Goal: Task Accomplishment & Management: Complete application form

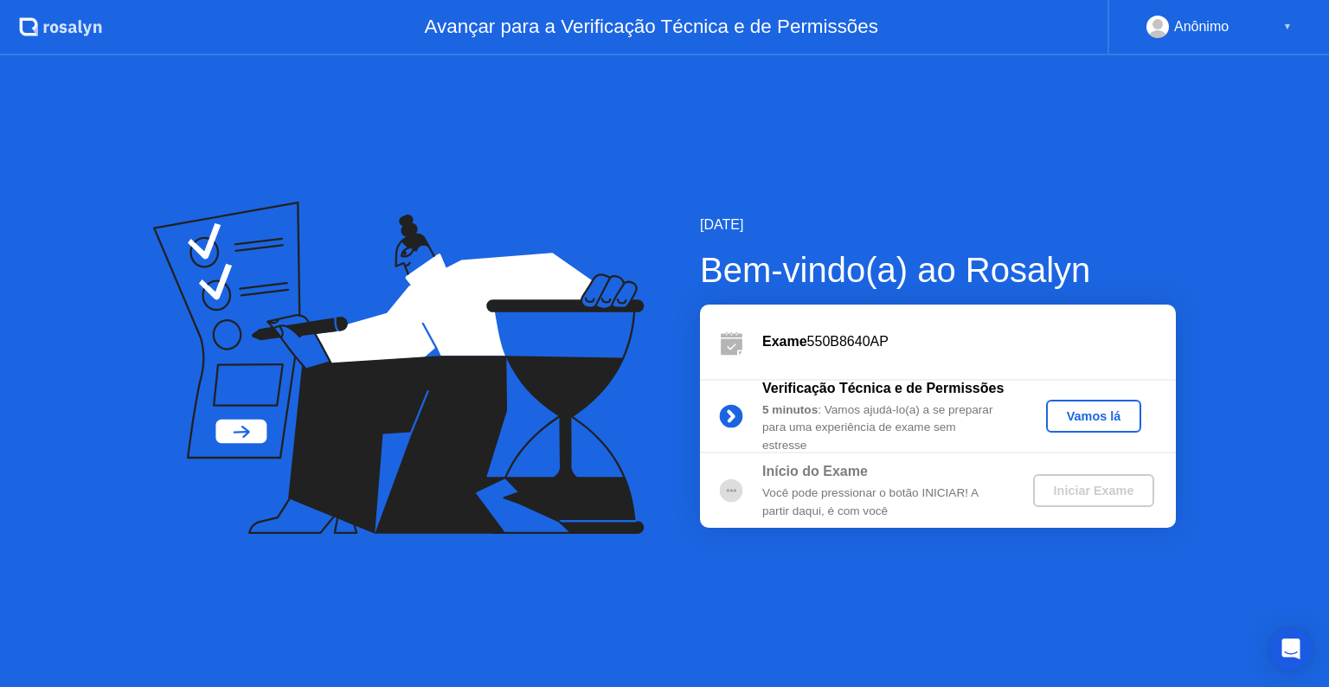
click at [1073, 420] on div "Vamos lá" at bounding box center [1093, 416] width 81 height 14
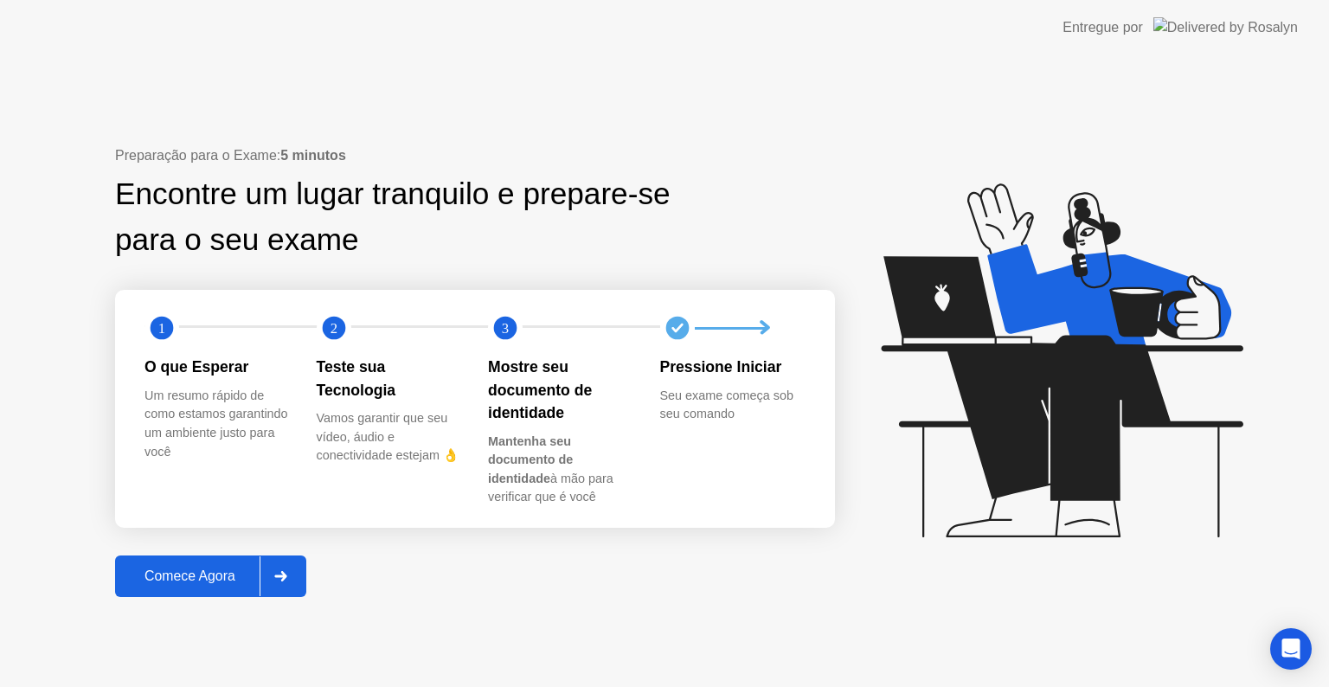
click at [232, 564] on button "Comece Agora" at bounding box center [210, 576] width 191 height 42
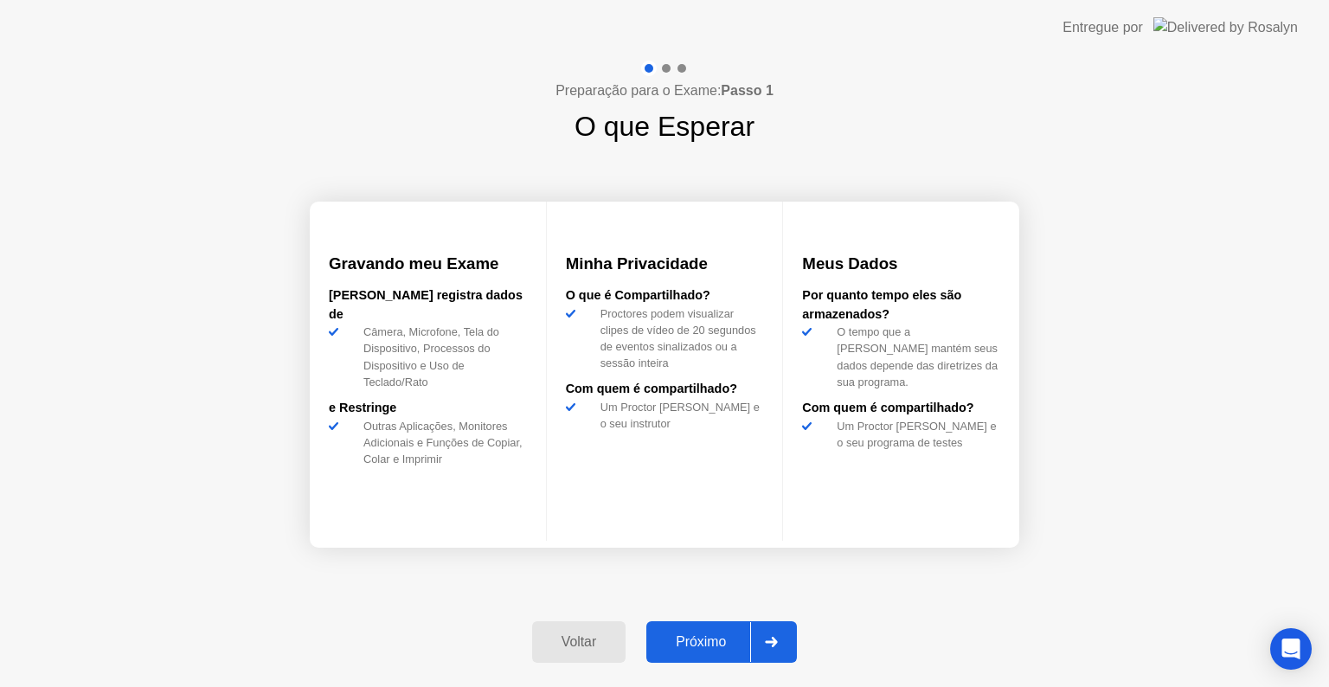
click at [747, 640] on div "Próximo" at bounding box center [700, 642] width 99 height 16
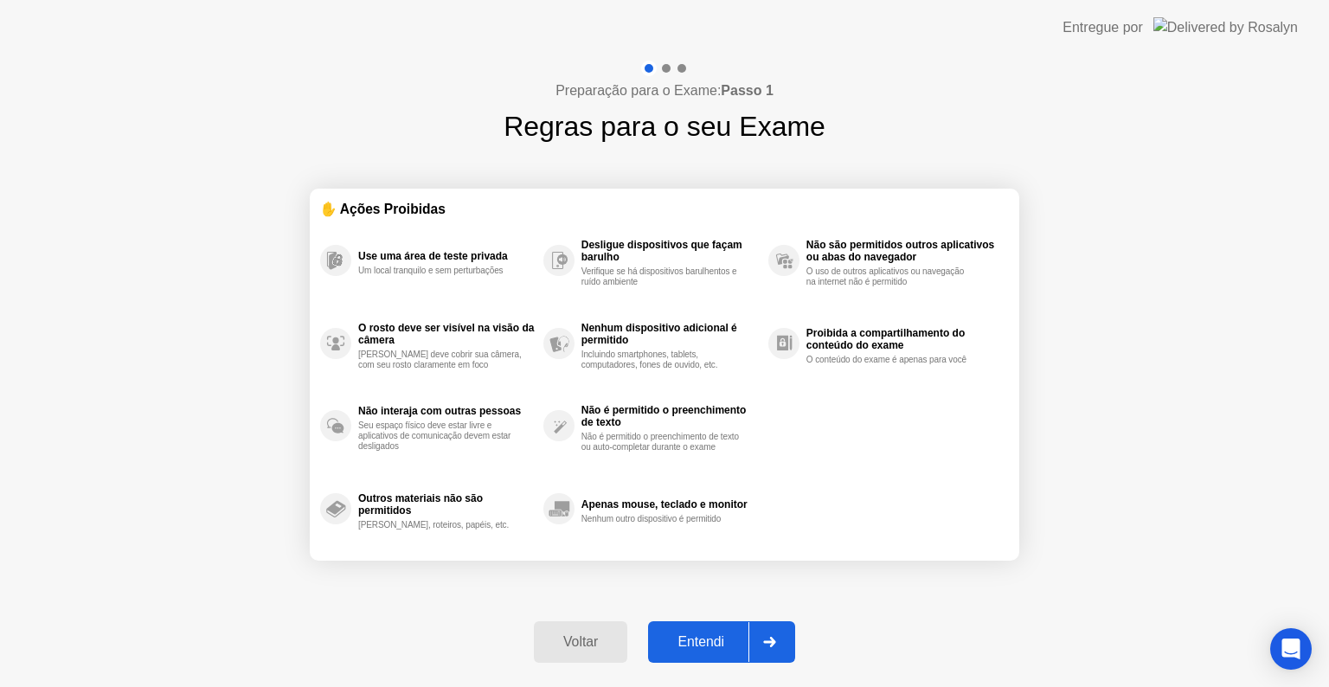
click at [727, 644] on div "Entendi" at bounding box center [700, 642] width 95 height 16
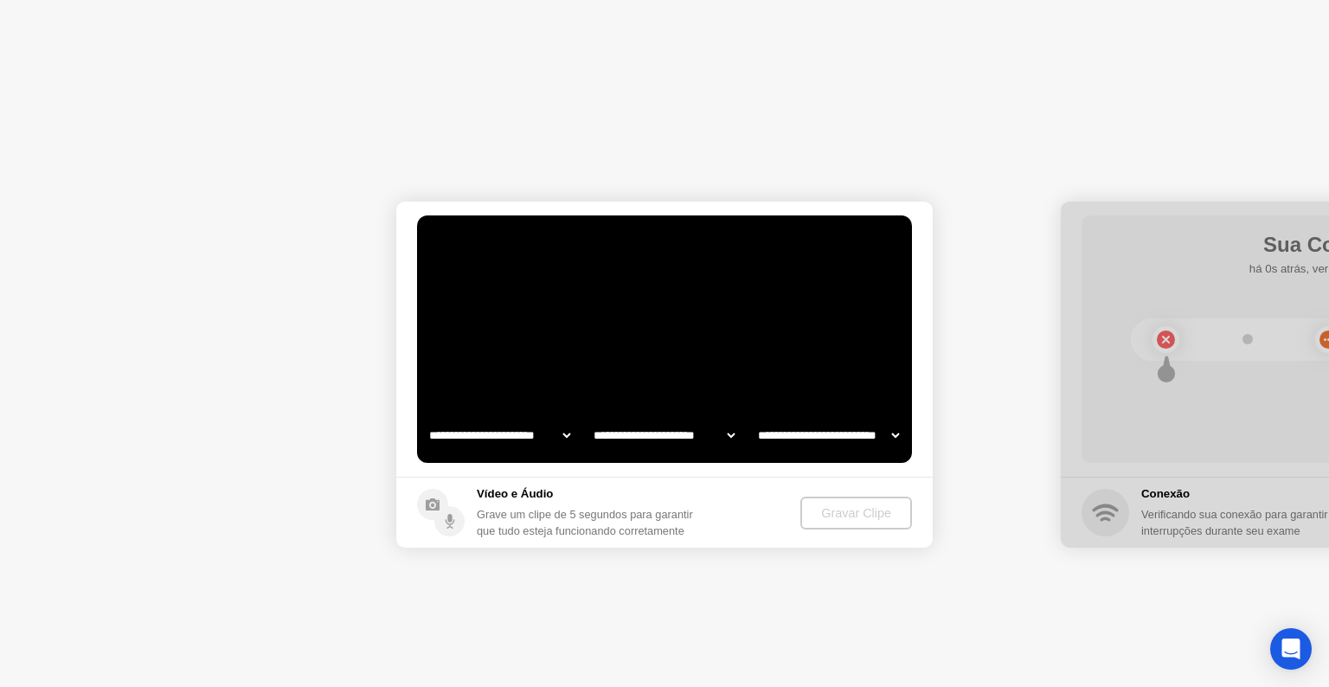
select select "**********"
select select "*******"
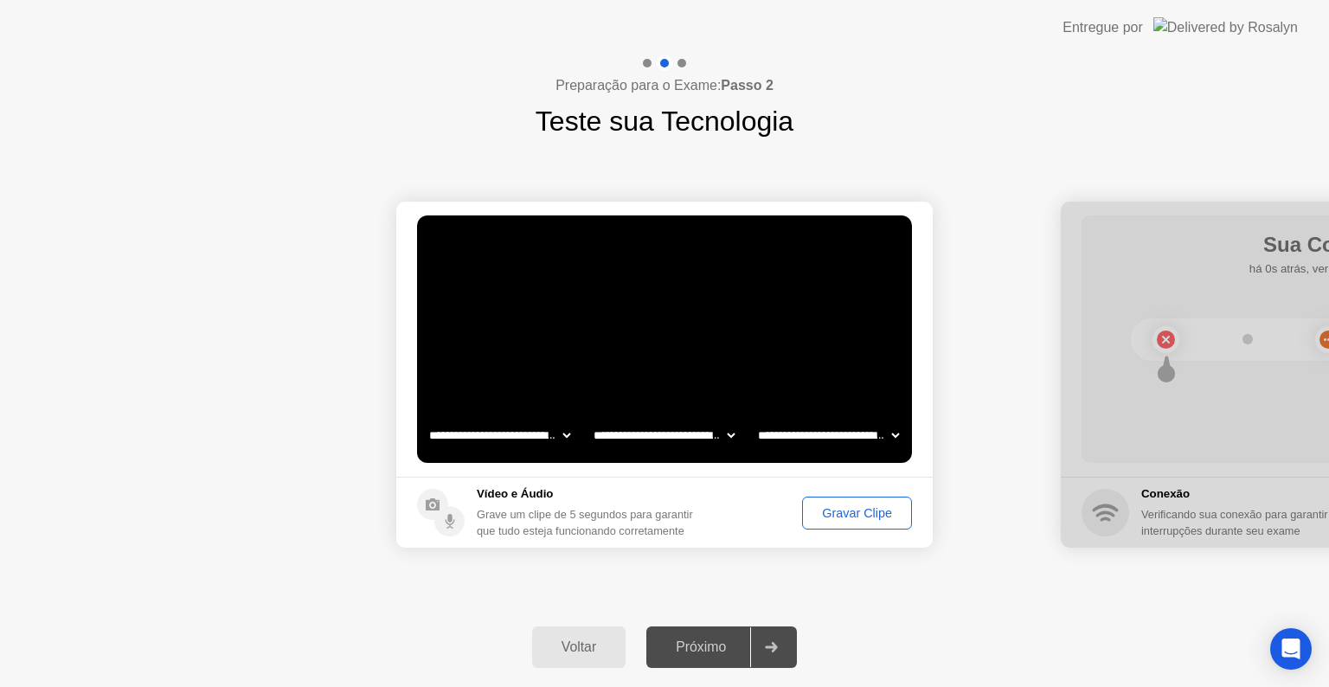
click at [831, 506] on div "Gravar Clipe" at bounding box center [857, 513] width 98 height 14
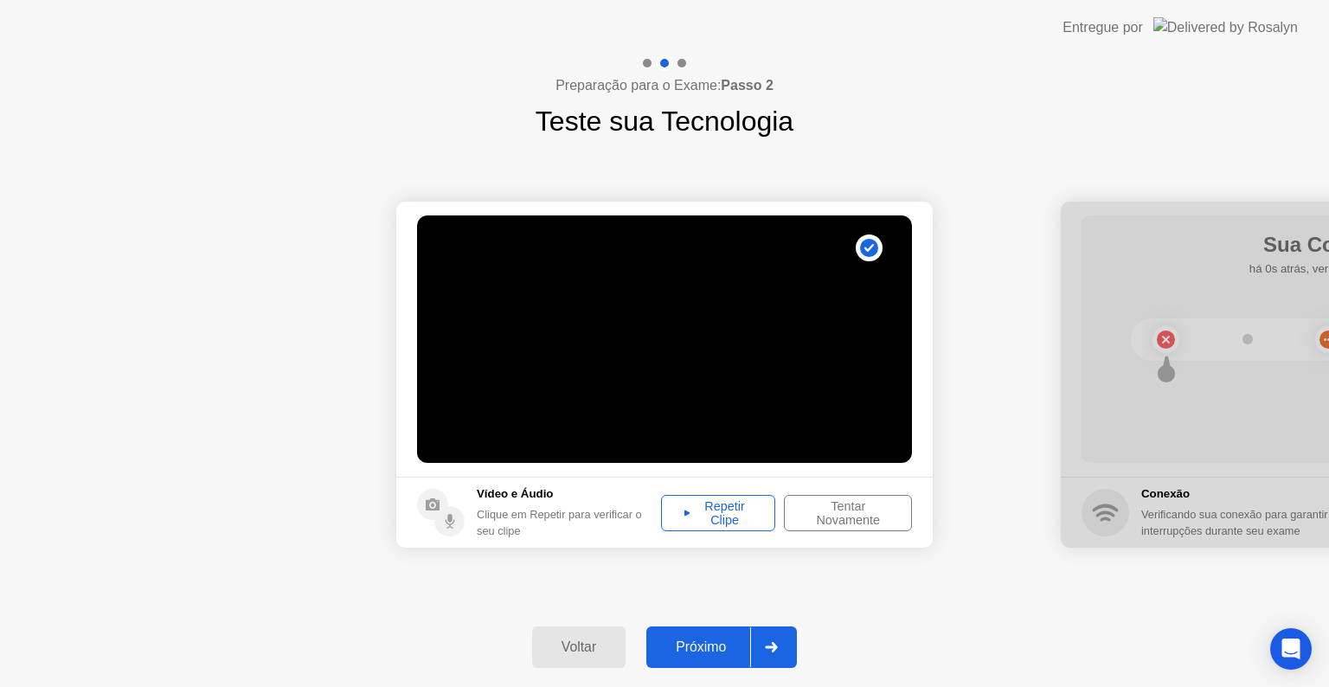
click at [762, 515] on div "Repetir Clipe" at bounding box center [718, 513] width 102 height 28
click at [730, 644] on div "Próximo" at bounding box center [700, 647] width 99 height 16
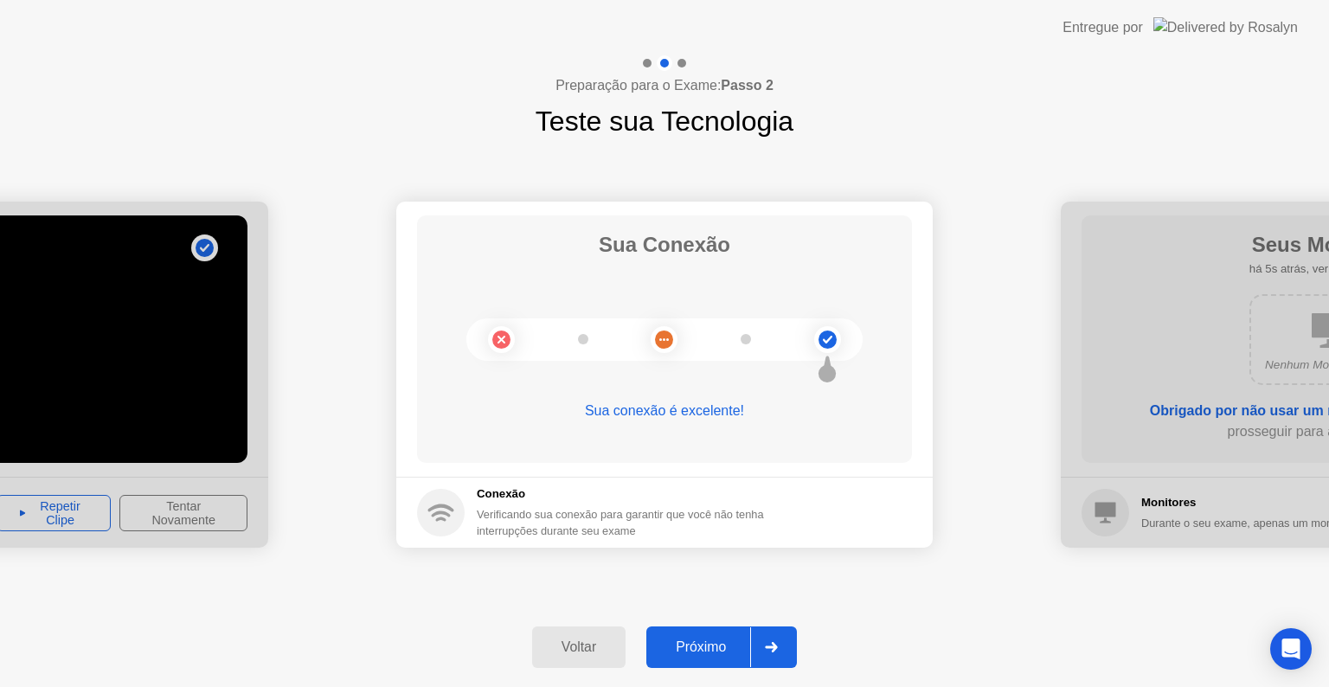
click at [730, 647] on div "Próximo" at bounding box center [700, 647] width 99 height 16
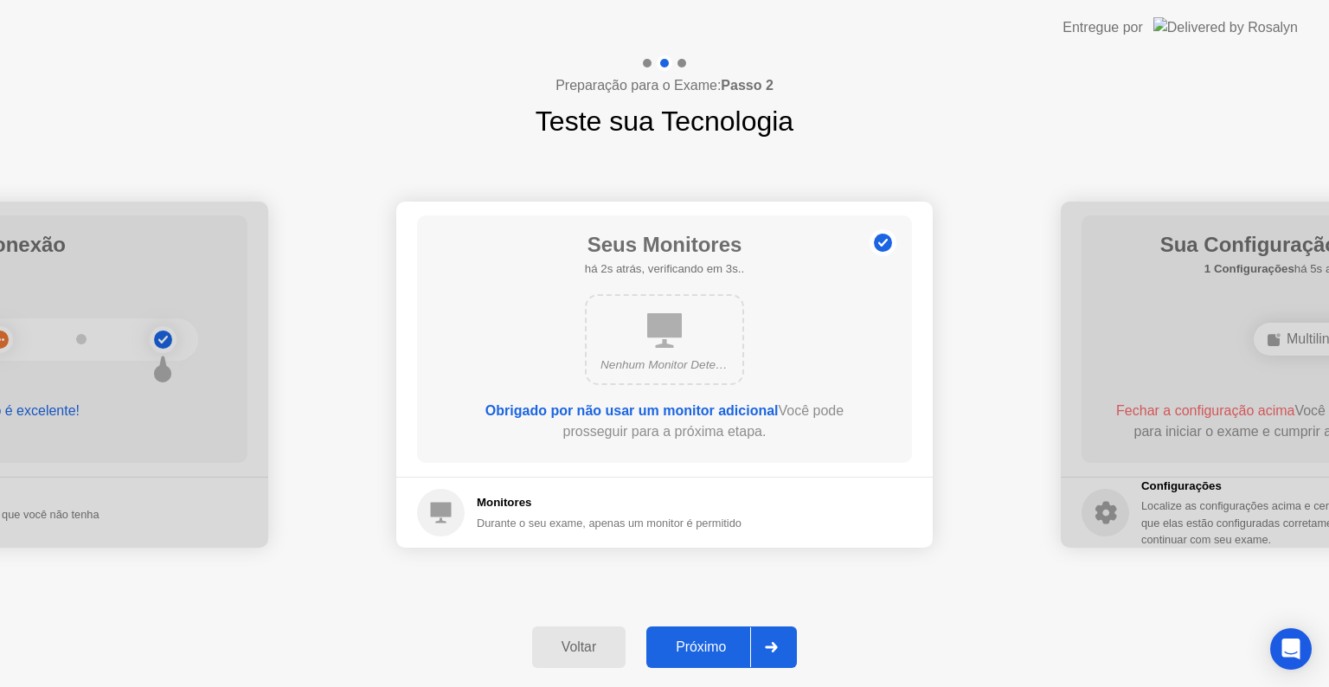
click at [698, 339] on div "Nenhum Monitor Detectado" at bounding box center [664, 339] width 159 height 91
click at [725, 641] on div "Próximo" at bounding box center [700, 647] width 99 height 16
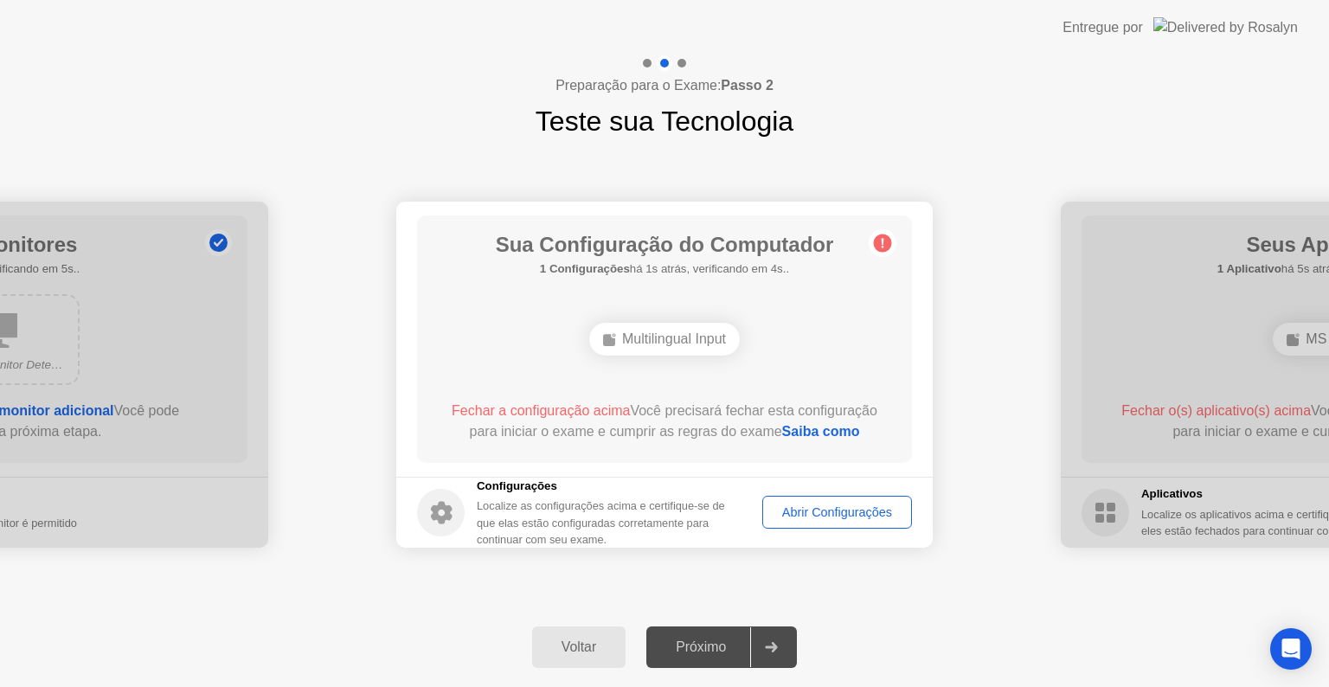
click at [768, 509] on div "Abrir Configurações" at bounding box center [837, 512] width 138 height 14
click at [607, 410] on span "Fechar a configuração acima" at bounding box center [540, 410] width 178 height 15
click at [661, 329] on div "Multilingual Input" at bounding box center [664, 339] width 150 height 33
click at [662, 341] on div "Multilingual Input" at bounding box center [664, 339] width 150 height 33
click at [714, 339] on div "Multilingual Input" at bounding box center [664, 339] width 150 height 33
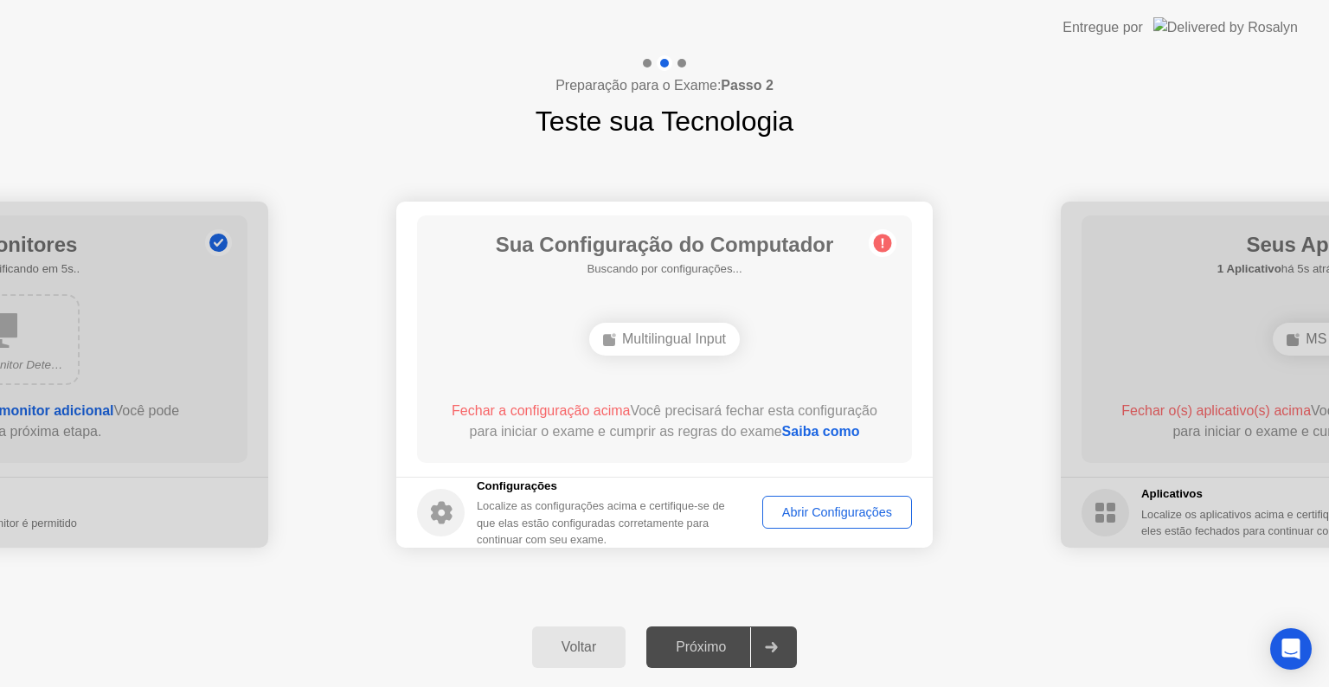
click at [651, 338] on div "Multilingual Input" at bounding box center [664, 339] width 150 height 33
click at [782, 439] on link "Saiba como" at bounding box center [821, 431] width 78 height 15
click at [844, 515] on div "Abrir Configurações" at bounding box center [837, 512] width 138 height 14
click at [804, 511] on div "Abrir Configurações" at bounding box center [837, 512] width 138 height 14
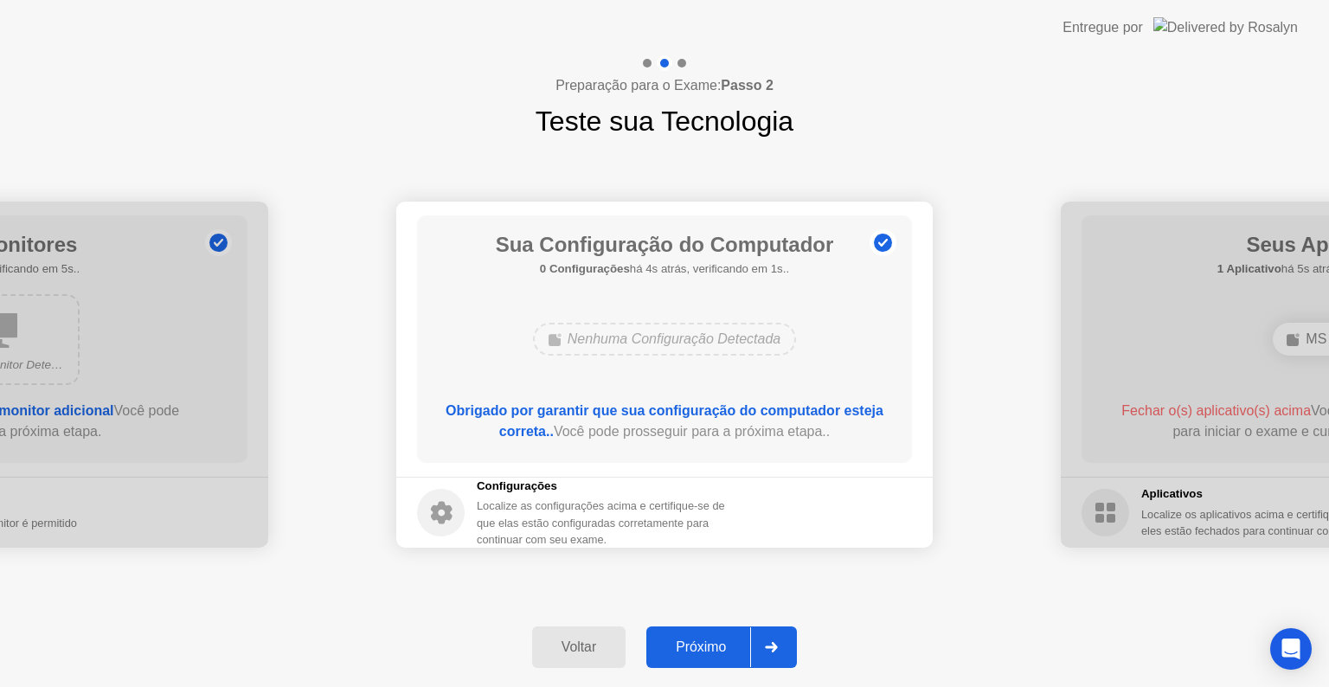
click at [722, 639] on div "Próximo" at bounding box center [700, 647] width 99 height 16
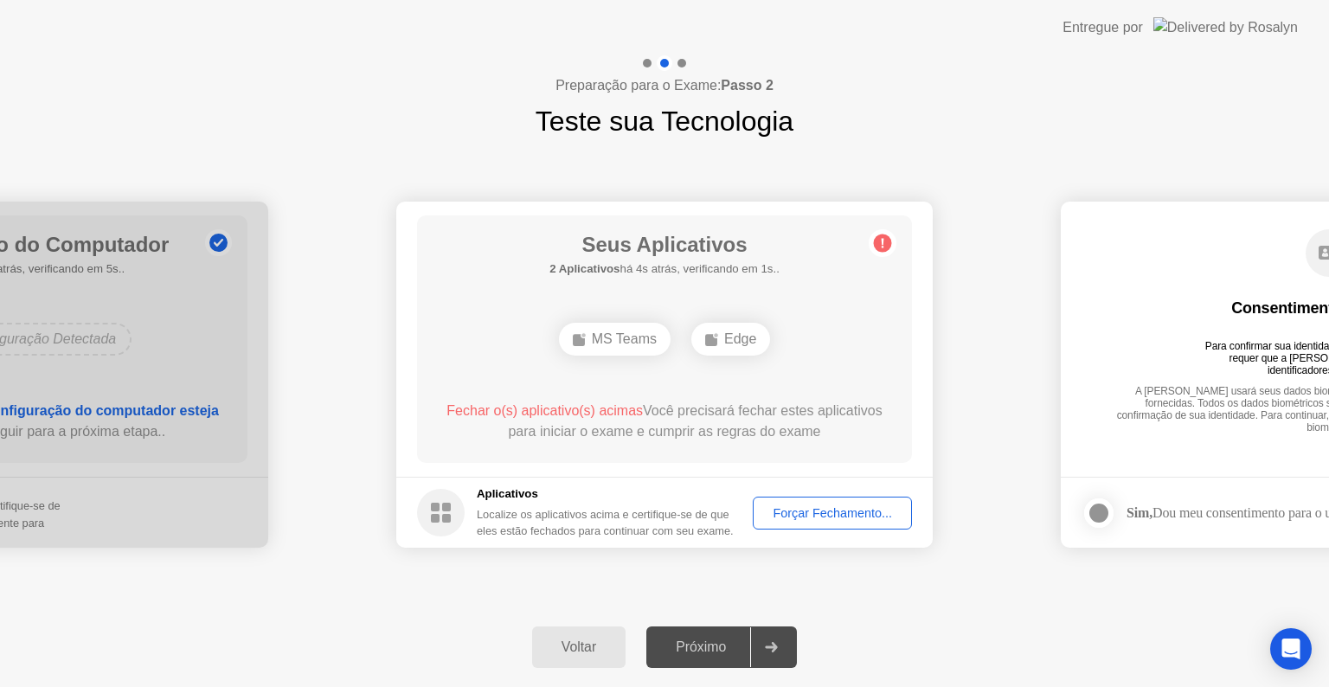
click at [789, 517] on div "Forçar Fechamento..." at bounding box center [832, 513] width 147 height 14
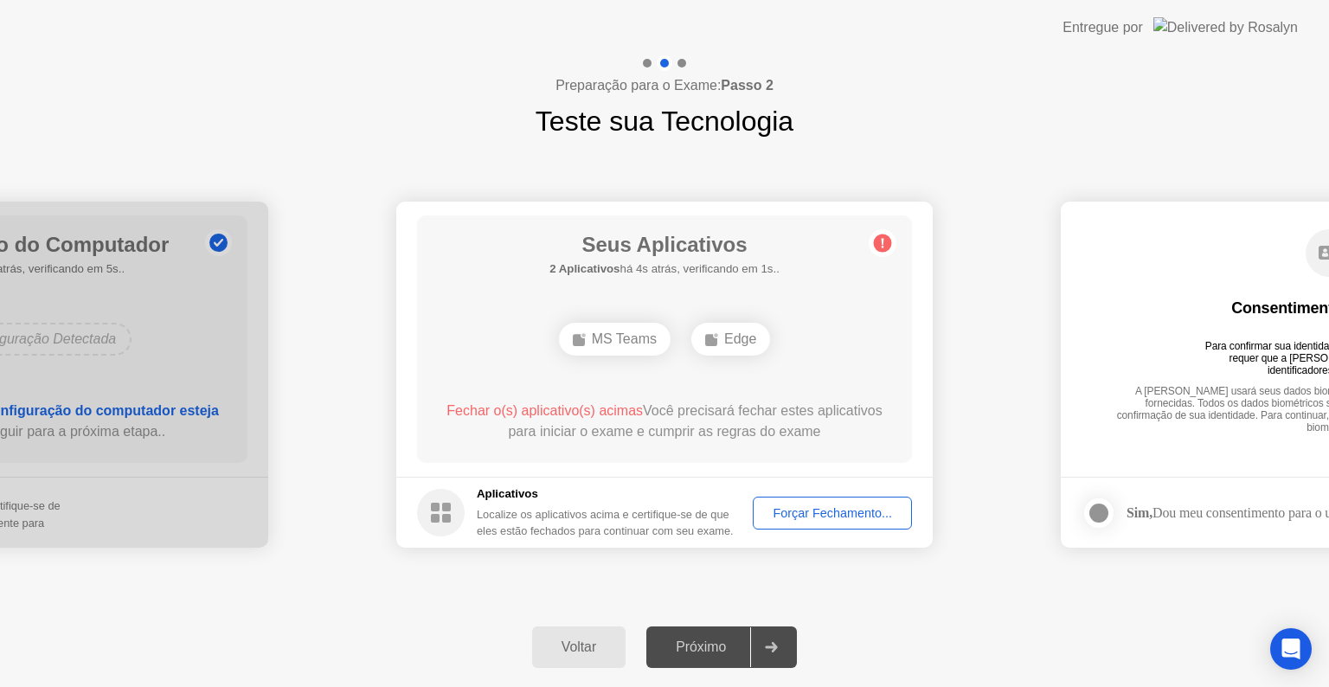
click at [818, 506] on div "Forçar Fechamento..." at bounding box center [832, 513] width 147 height 14
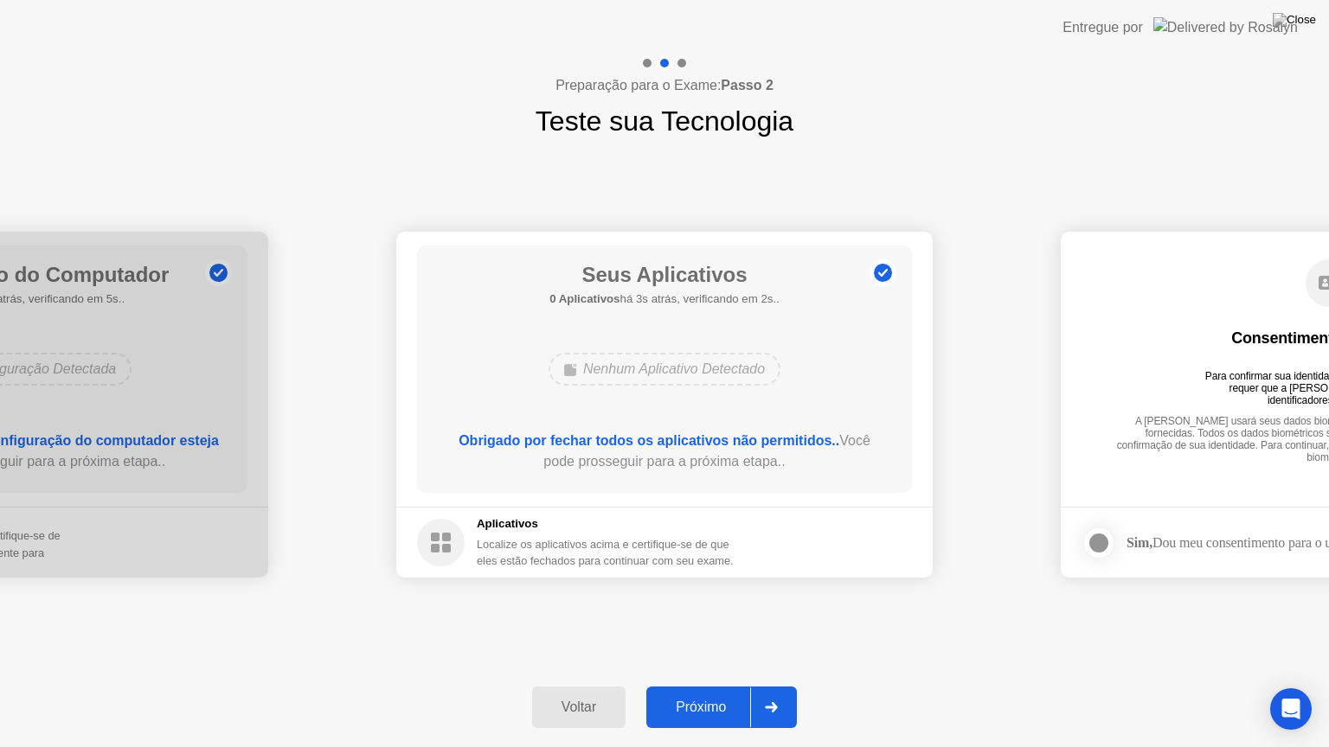
click at [707, 686] on div "Próximo" at bounding box center [700, 708] width 99 height 16
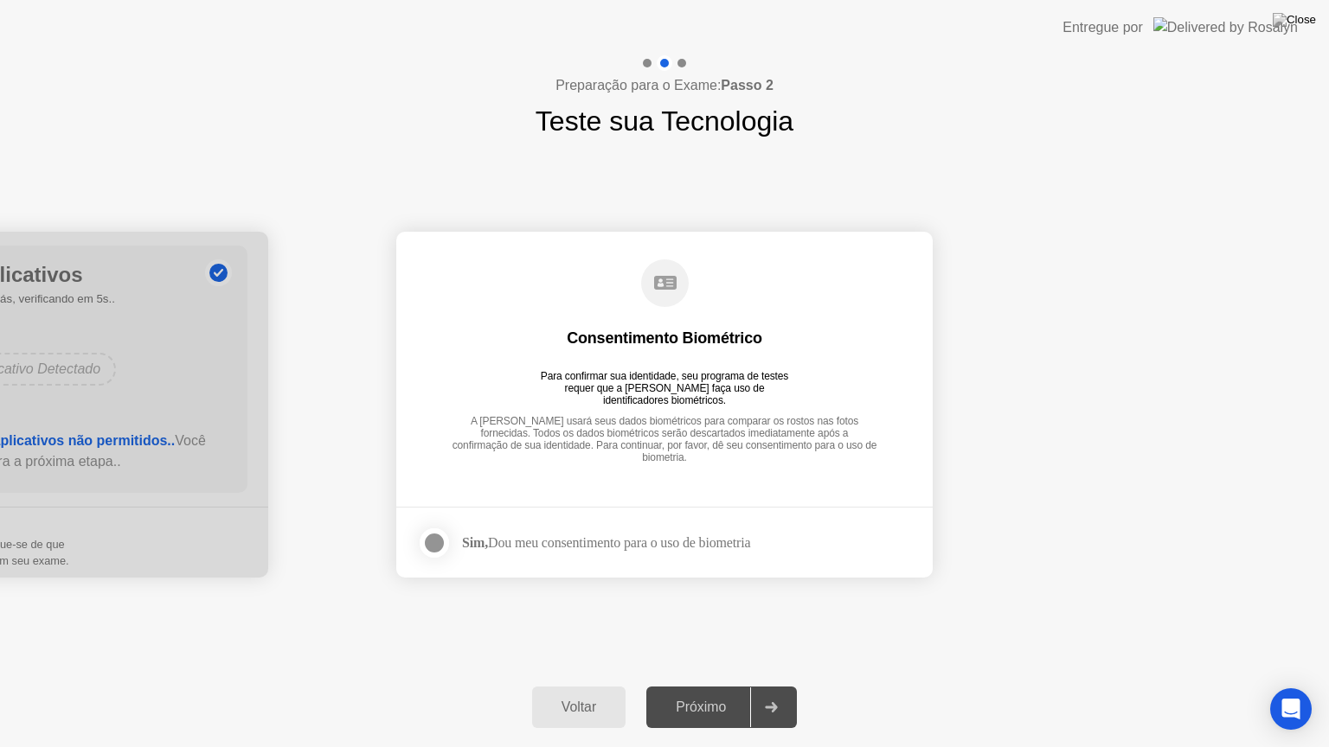
click at [436, 538] on div at bounding box center [434, 543] width 21 height 21
click at [685, 686] on div "Próximo" at bounding box center [700, 708] width 99 height 16
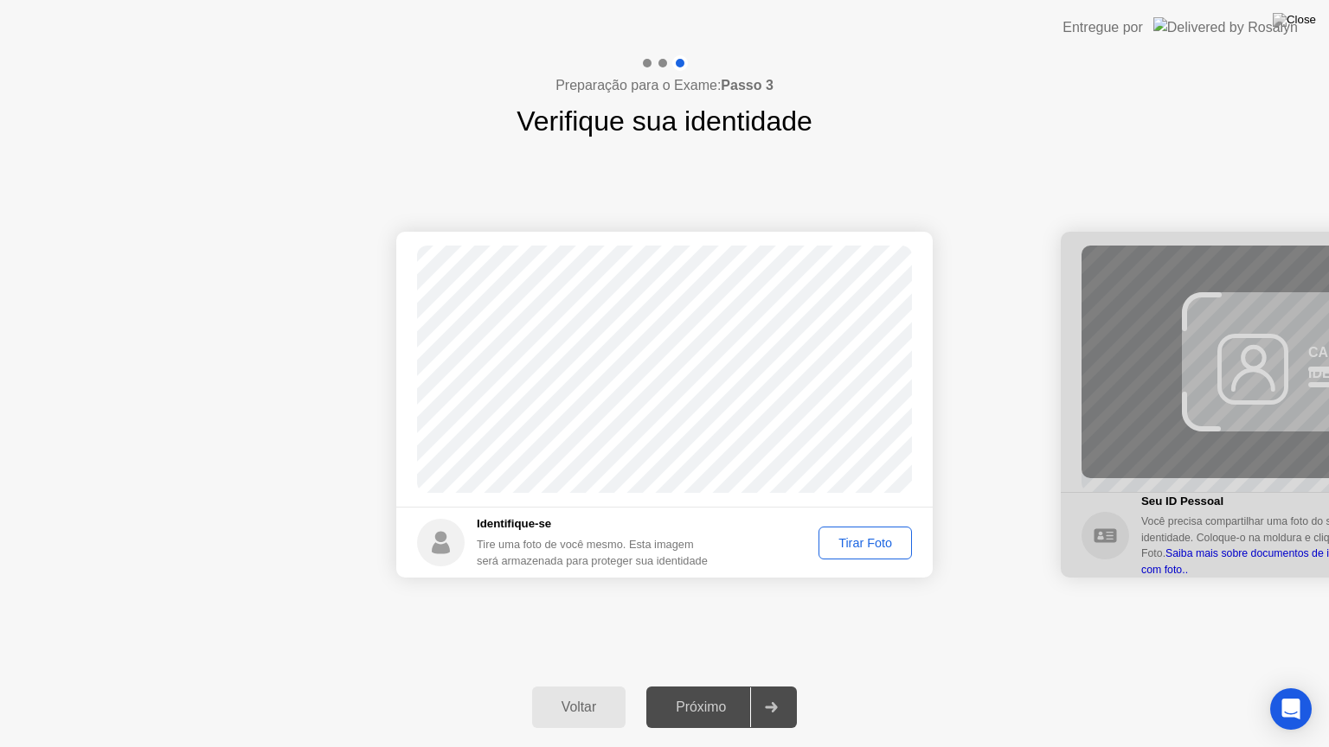
click at [855, 543] on div "Tirar Foto" at bounding box center [864, 543] width 81 height 14
click at [706, 686] on button "Próximo" at bounding box center [721, 708] width 150 height 42
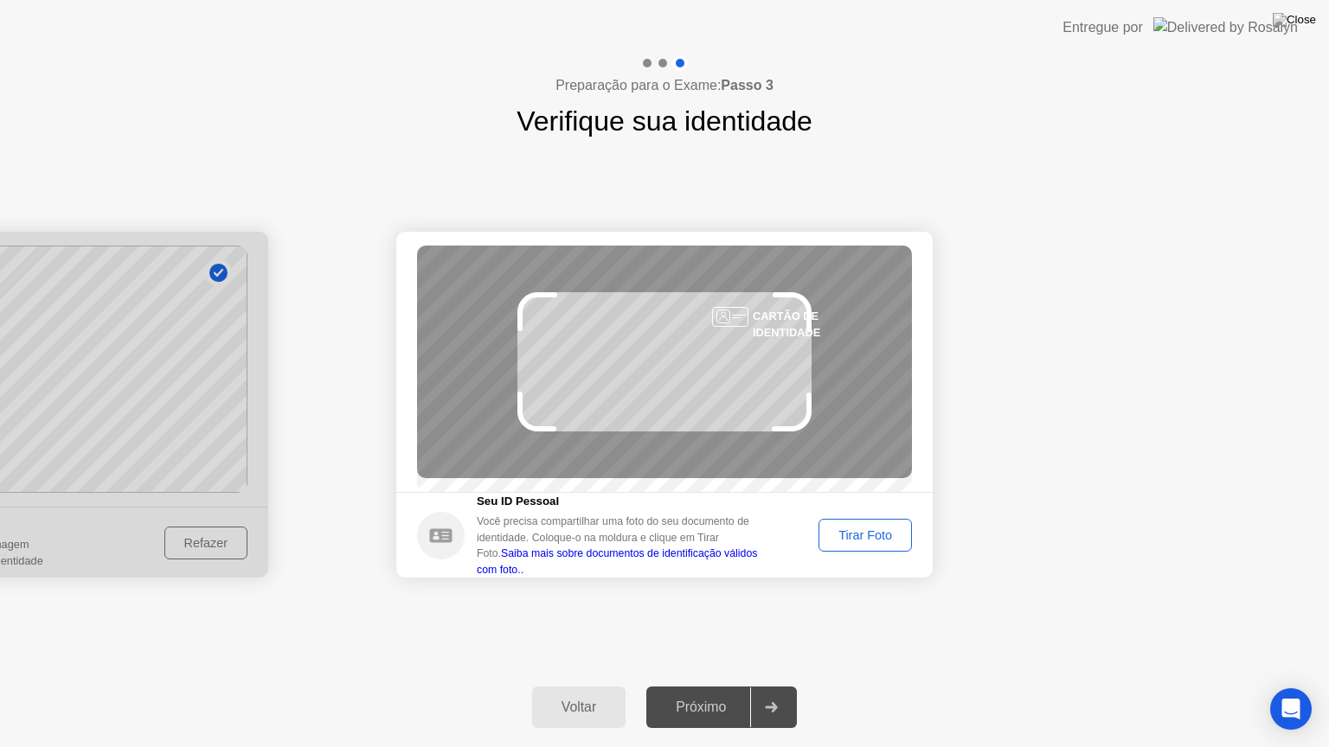
click at [855, 542] on div "Tirar Foto" at bounding box center [864, 535] width 81 height 14
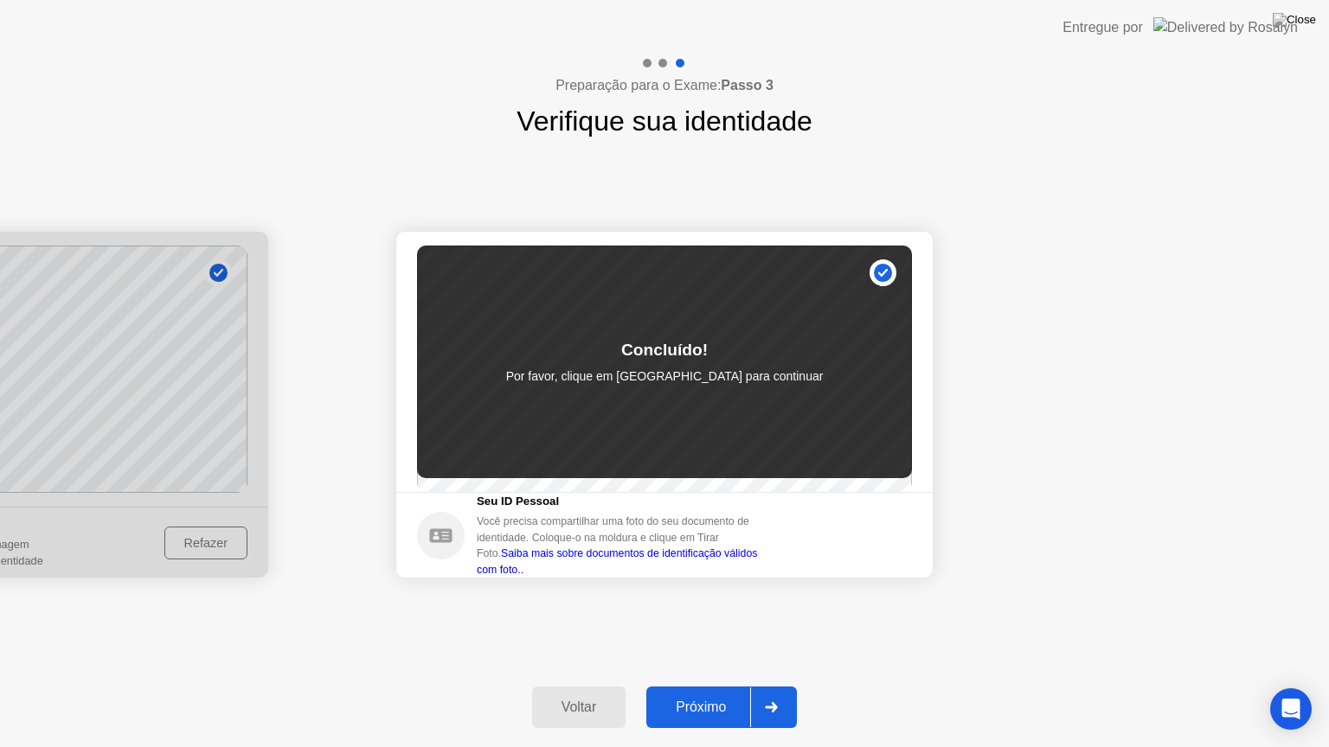
click at [690, 686] on div "Próximo" at bounding box center [700, 708] width 99 height 16
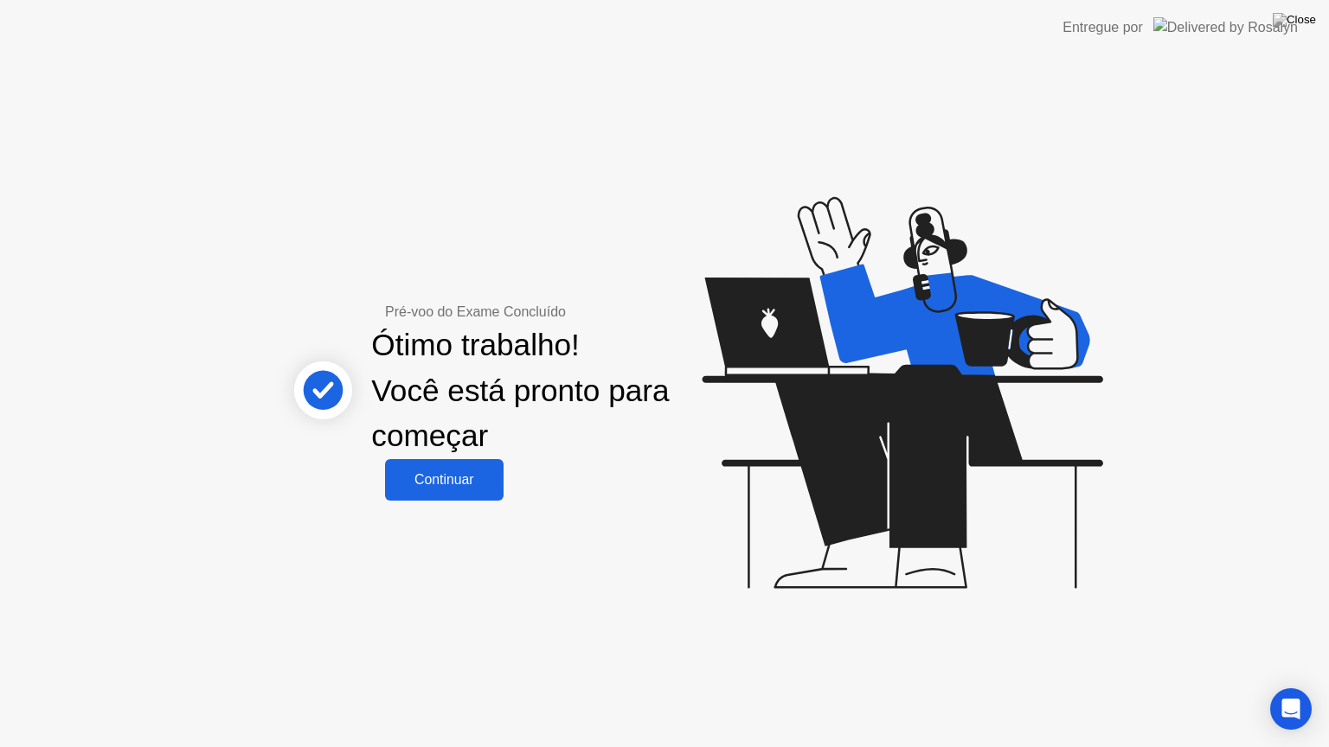
click at [396, 481] on div "Continuar" at bounding box center [444, 480] width 108 height 16
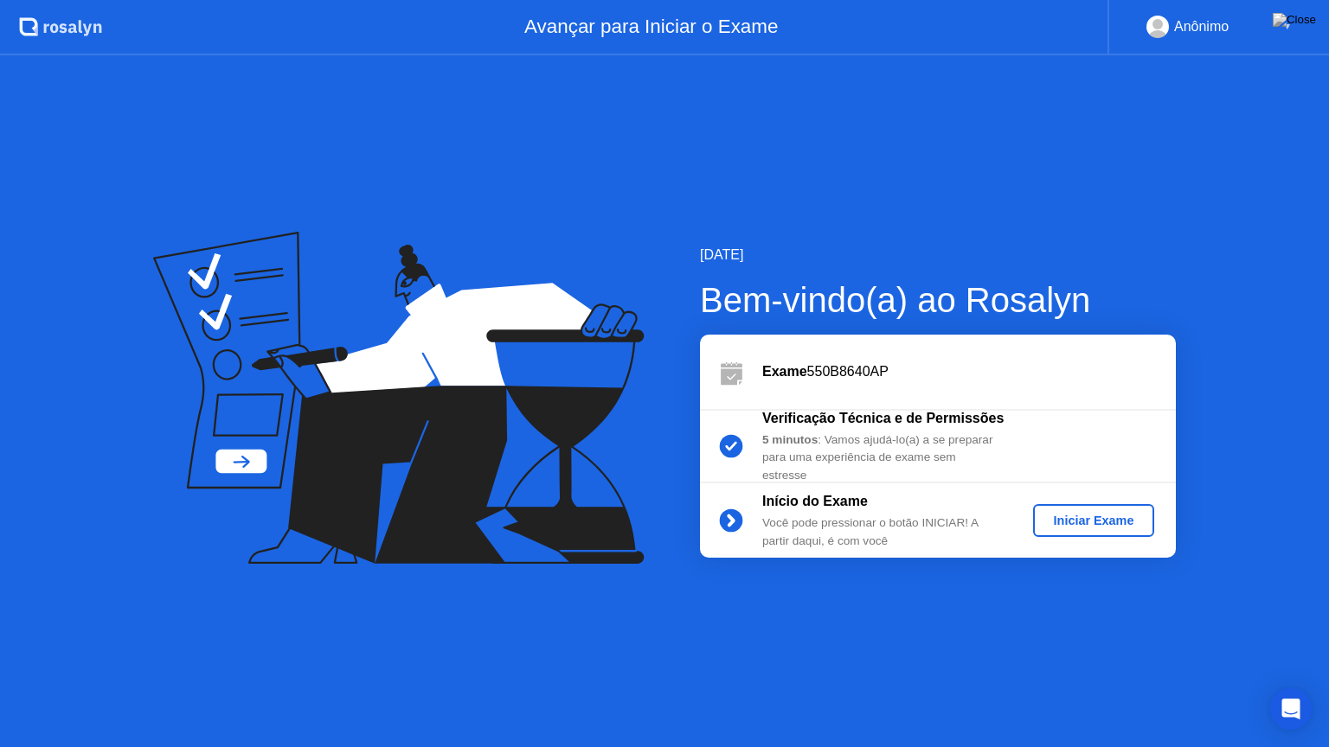
click at [1098, 527] on div "Iniciar Exame" at bounding box center [1094, 521] width 108 height 14
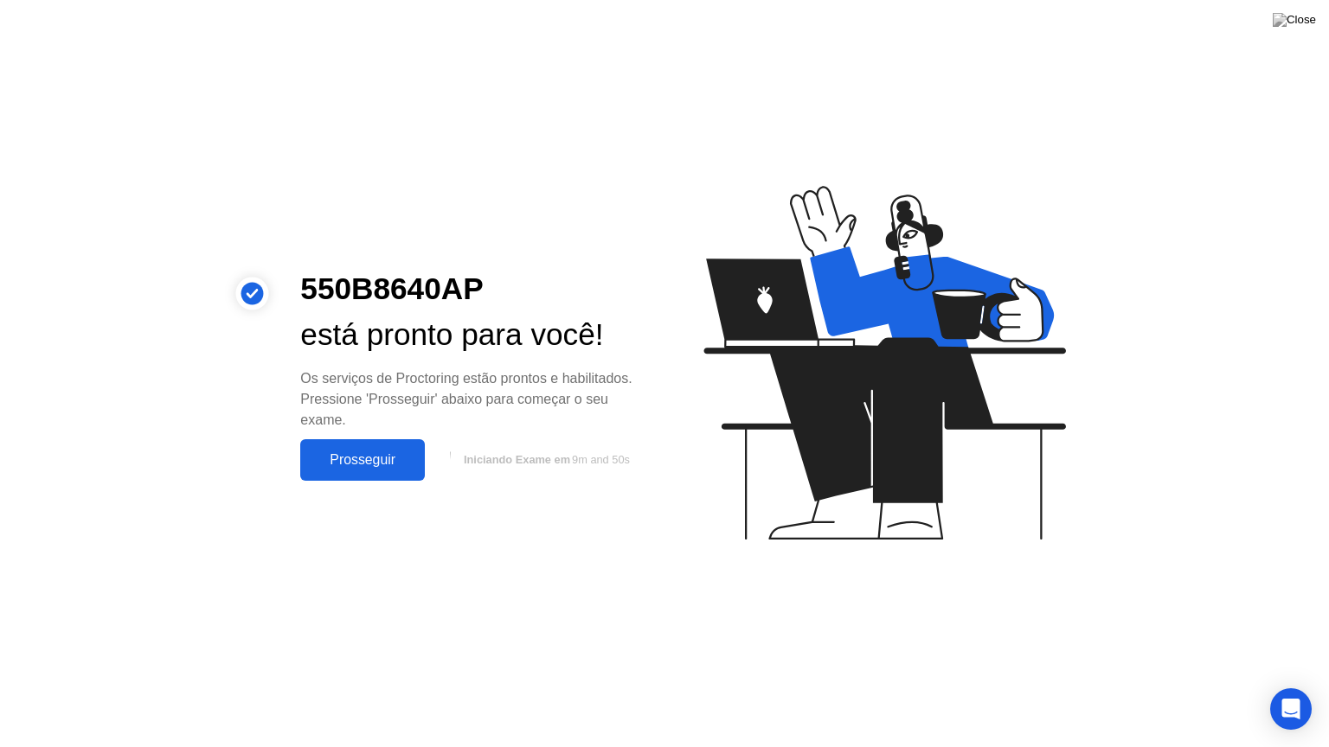
click at [381, 455] on div "Prosseguir" at bounding box center [362, 460] width 114 height 16
